Goal: Check status: Check status

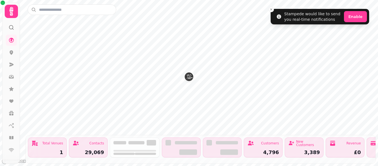
click at [13, 10] on icon at bounding box center [11, 11] width 4 height 9
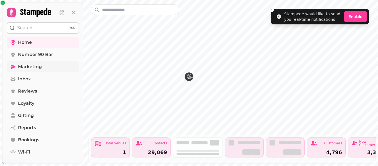
click at [29, 66] on span "Marketing" at bounding box center [30, 66] width 24 height 7
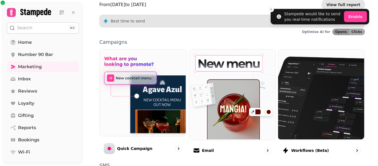
scroll to position [117, 0]
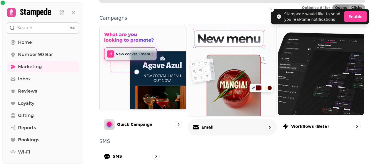
click at [221, 126] on div "Email" at bounding box center [232, 127] width 89 height 16
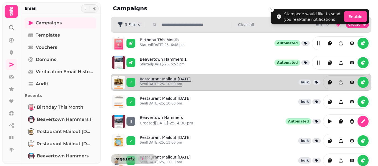
click at [177, 77] on link "Restaurant Mailout [DATE] Sent [DATE]-25, 10:00 pm" at bounding box center [165, 82] width 51 height 12
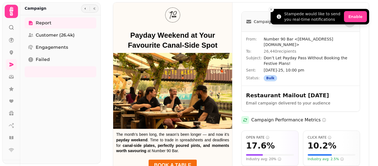
click at [271, 10] on line "Close toast" at bounding box center [271, 10] width 2 height 2
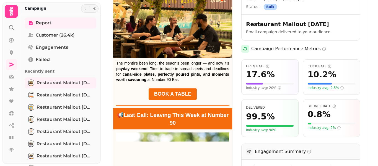
scroll to position [223, 0]
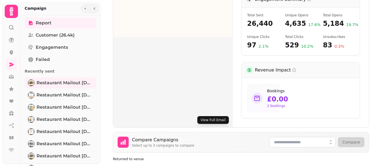
click at [204, 118] on button "View Full Email" at bounding box center [213, 120] width 32 height 8
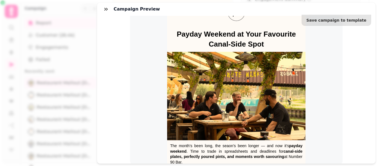
click at [113, 28] on div "Save campaign to template To: All customers ( 26,430 ) From: Number 90 Bar <[EM…" at bounding box center [236, 89] width 278 height 147
click at [72, 31] on div "Campaign preview Save campaign to template To: All customers ( 26,430 ) From: N…" at bounding box center [189, 87] width 378 height 157
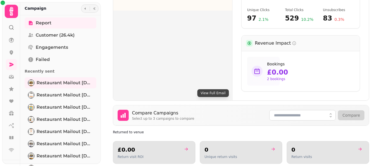
scroll to position [20, 0]
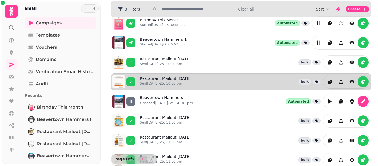
click at [179, 83] on p "Sent [DATE]-25, 10:00 pm" at bounding box center [165, 83] width 51 height 4
